Goal: Task Accomplishment & Management: Use online tool/utility

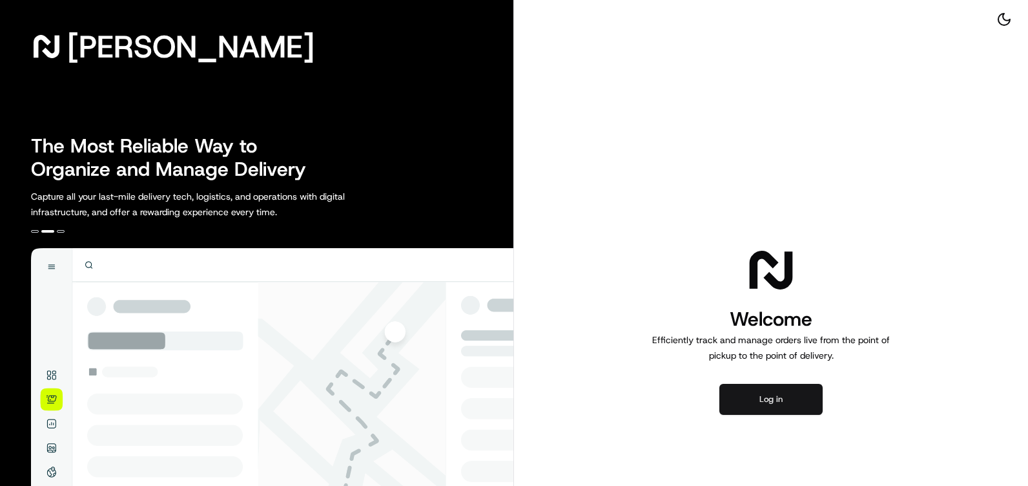
click at [753, 402] on button "Log in" at bounding box center [770, 398] width 103 height 31
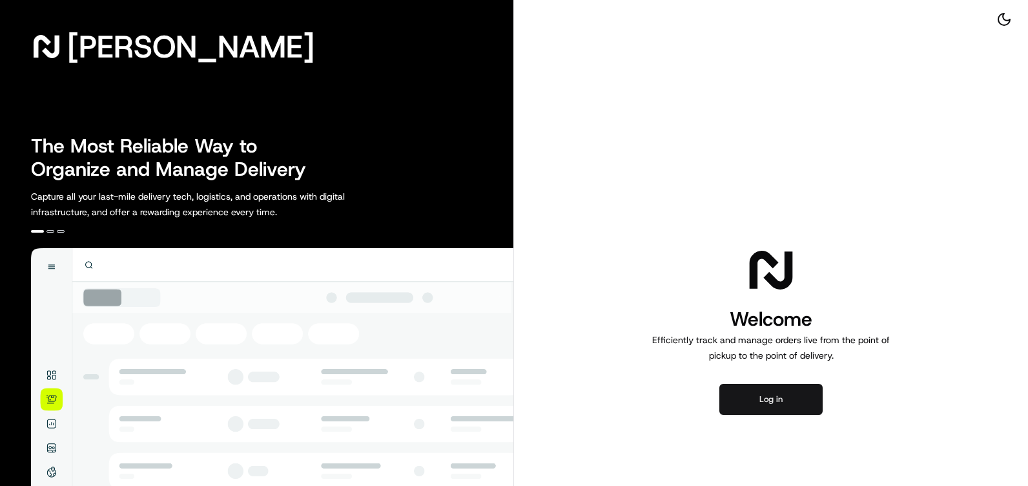
click at [743, 393] on button "Log in" at bounding box center [770, 398] width 103 height 31
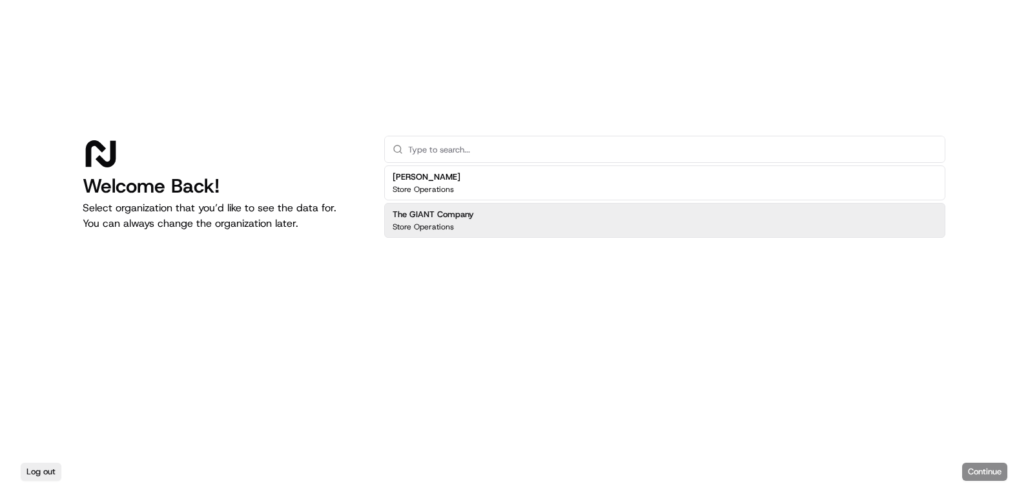
click at [441, 225] on p "Store Operations" at bounding box center [423, 226] width 61 height 10
click at [988, 474] on button "Continue" at bounding box center [984, 471] width 45 height 18
